Goal: Task Accomplishment & Management: Manage account settings

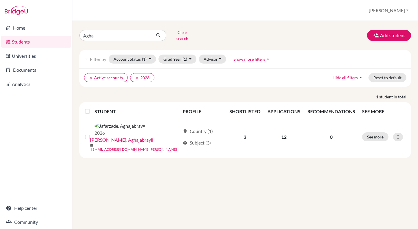
click at [74, 32] on div "Agha Clear search Add student filter_list Filter by Account Status (1) Active a…" at bounding box center [245, 125] width 346 height 208
type input "[PERSON_NAME]"
click button "submit" at bounding box center [158, 35] width 15 height 11
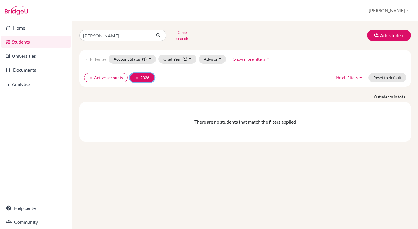
click at [137, 76] on icon "clear" at bounding box center [137, 78] width 4 height 4
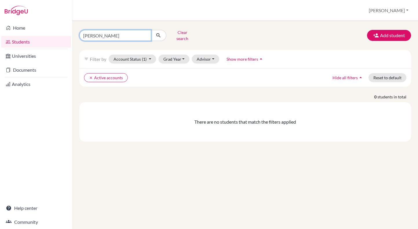
drag, startPoint x: 94, startPoint y: 35, endPoint x: 81, endPoint y: 34, distance: 12.7
click at [81, 34] on input "[PERSON_NAME]" at bounding box center [115, 35] width 72 height 11
type input "Hac"
click button "submit" at bounding box center [158, 35] width 15 height 11
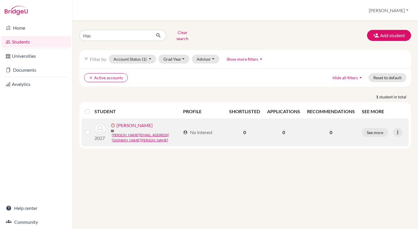
click at [140, 124] on link "[PERSON_NAME]" at bounding box center [134, 125] width 36 height 7
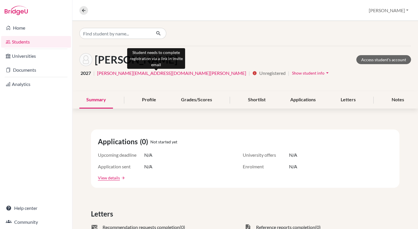
click at [252, 74] on icon "info" at bounding box center [254, 73] width 5 height 5
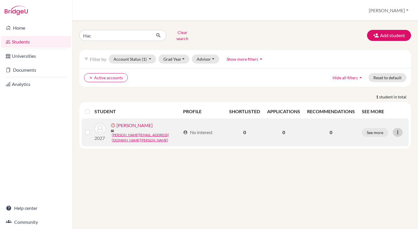
click at [396, 129] on icon at bounding box center [398, 132] width 6 height 6
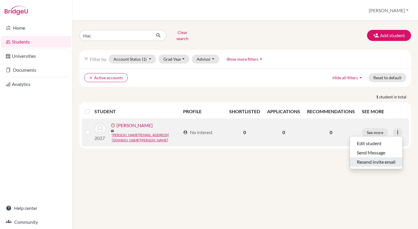
click at [373, 157] on button "Resend invite email" at bounding box center [376, 161] width 52 height 9
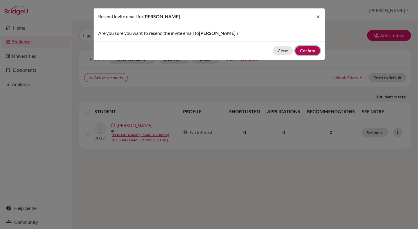
click at [312, 51] on button "Confirm" at bounding box center [307, 50] width 25 height 9
